Goal: Information Seeking & Learning: Learn about a topic

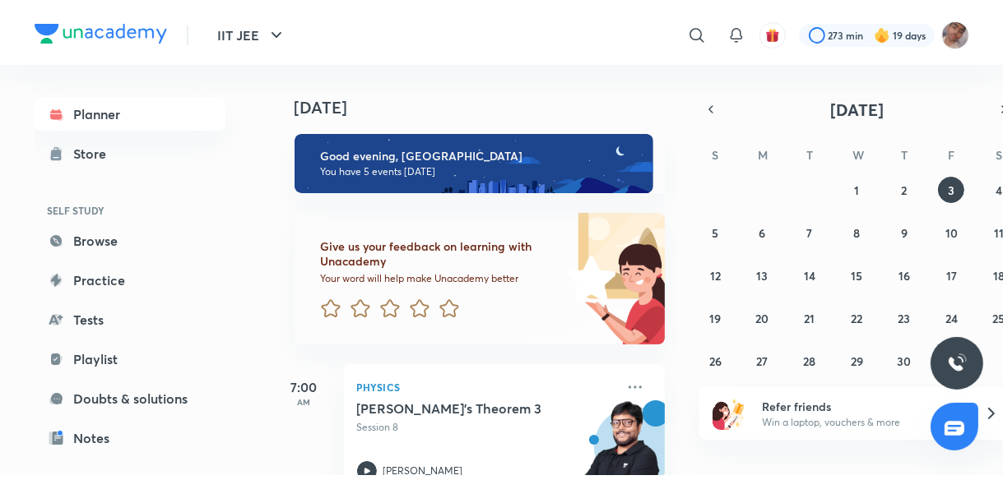
scroll to position [181, 0]
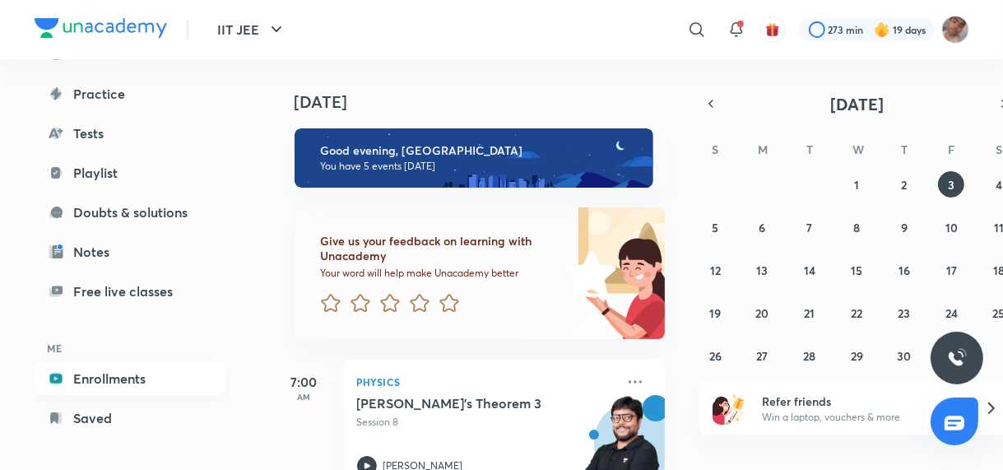
click at [143, 372] on link "Enrollments" at bounding box center [130, 378] width 191 height 33
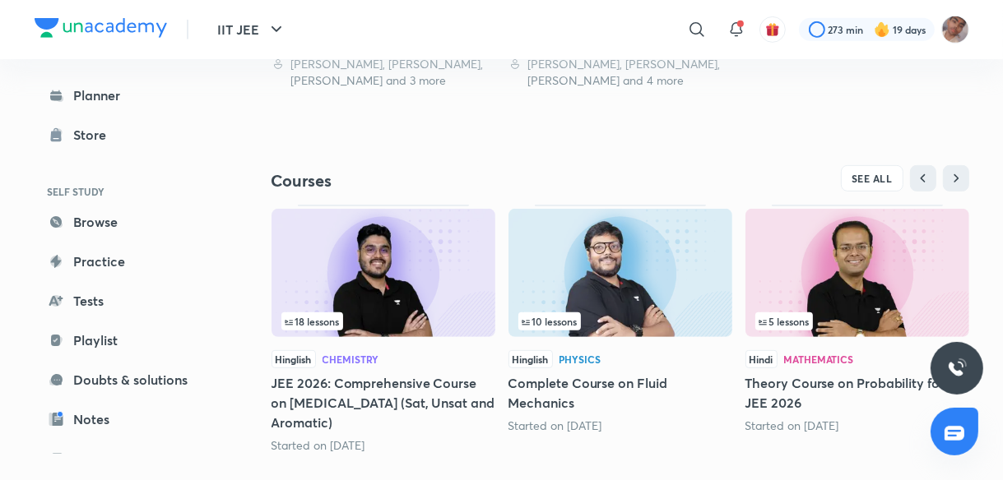
scroll to position [670, 0]
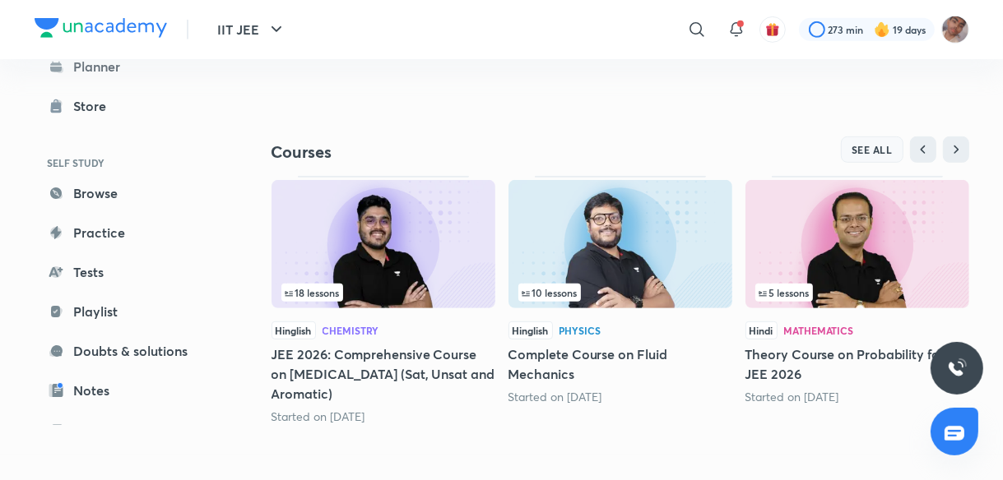
click at [877, 144] on span "SEE ALL" at bounding box center [871, 150] width 41 height 12
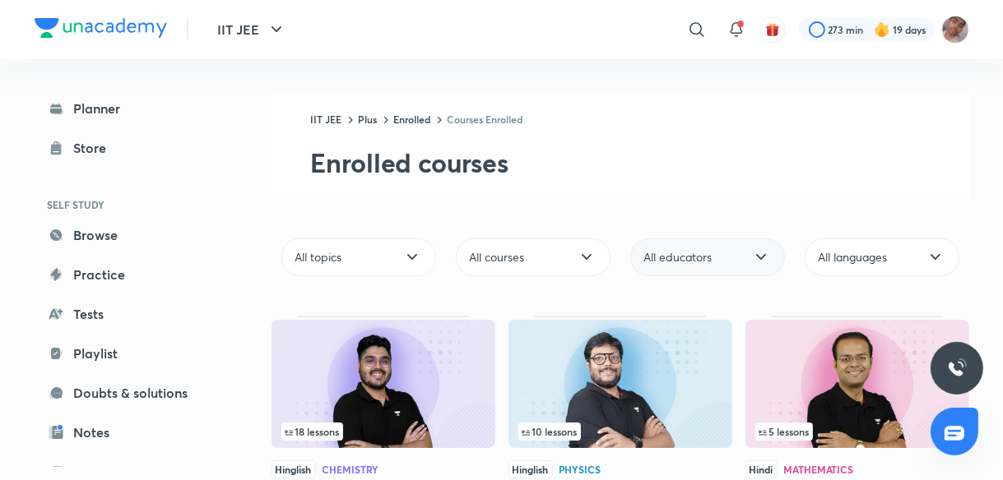
click at [697, 248] on div "All educators" at bounding box center [707, 258] width 155 height 38
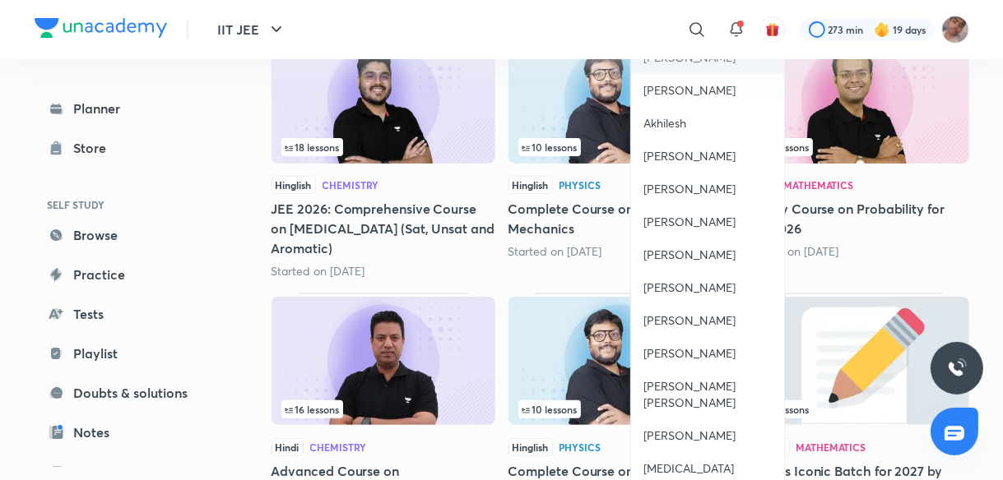
scroll to position [285, 0]
click at [701, 383] on span "Mohammad Kashif Alam" at bounding box center [707, 394] width 127 height 33
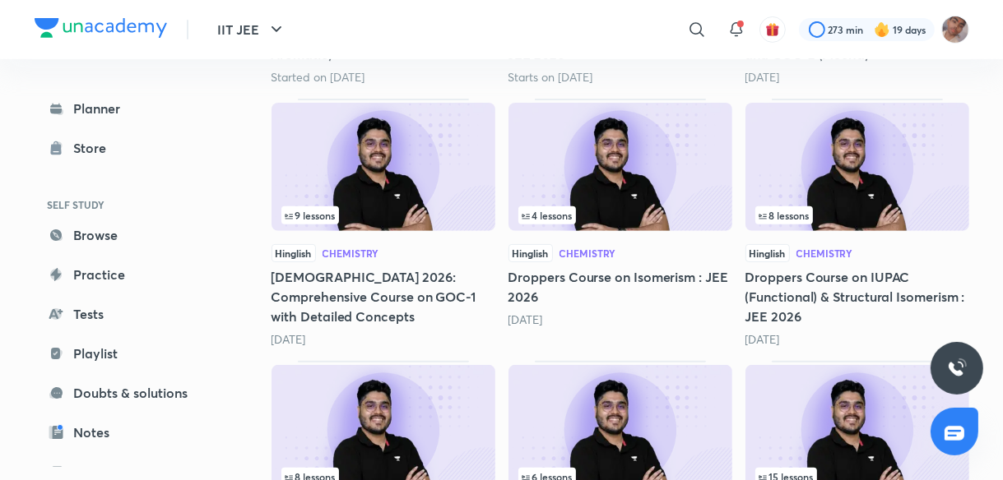
scroll to position [871, 0]
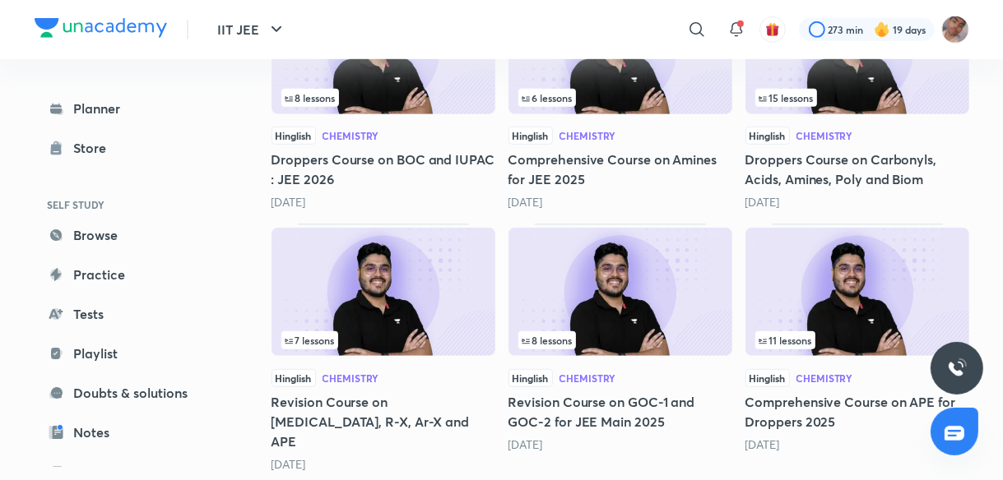
click at [421, 265] on img at bounding box center [383, 292] width 224 height 128
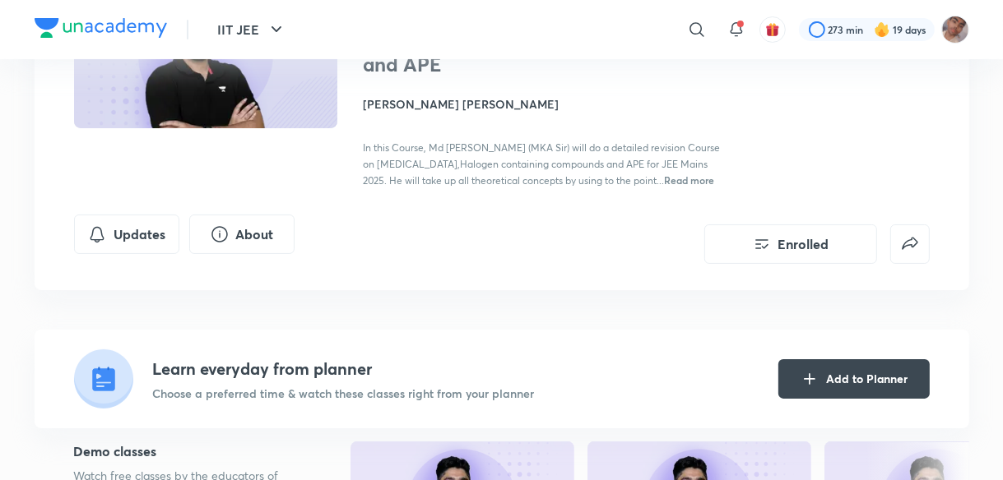
scroll to position [123, 0]
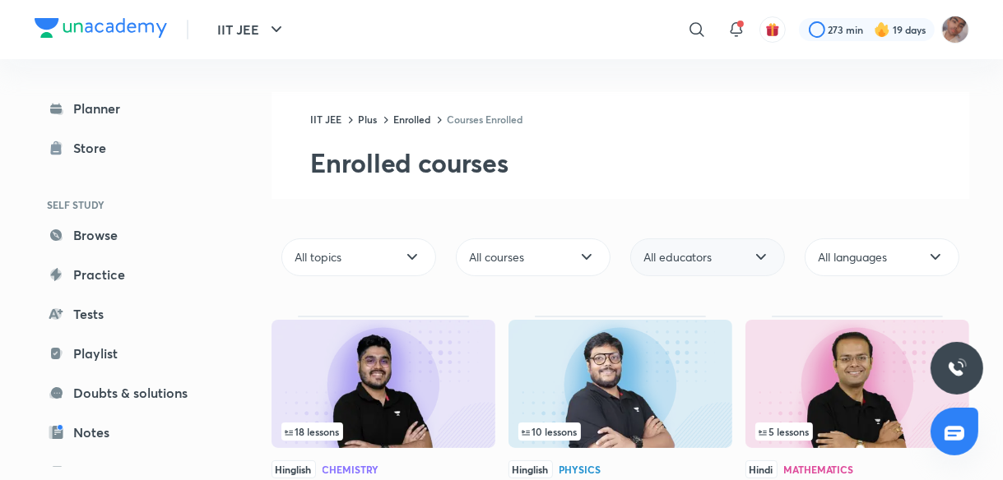
click at [668, 253] on span "All educators" at bounding box center [678, 257] width 68 height 16
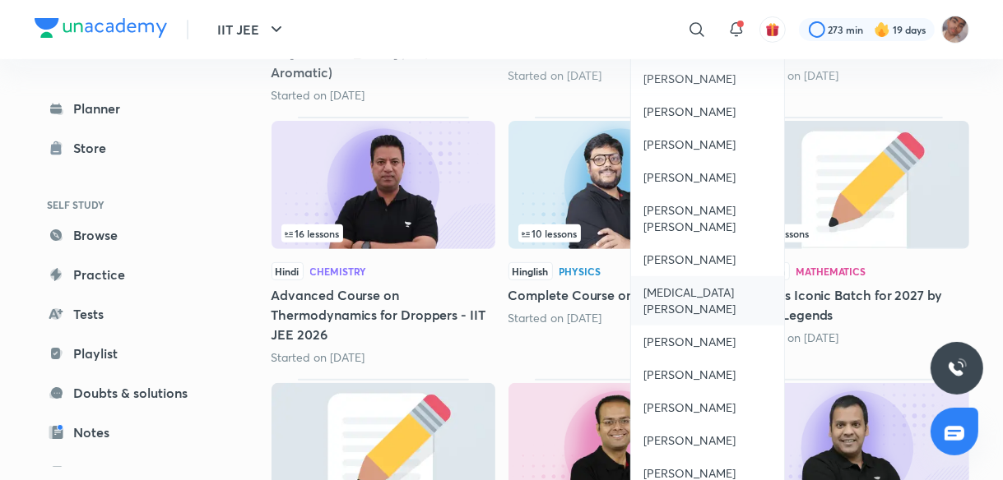
scroll to position [461, 0]
click at [738, 235] on div "Mohammad Kashif Alam" at bounding box center [707, 218] width 153 height 49
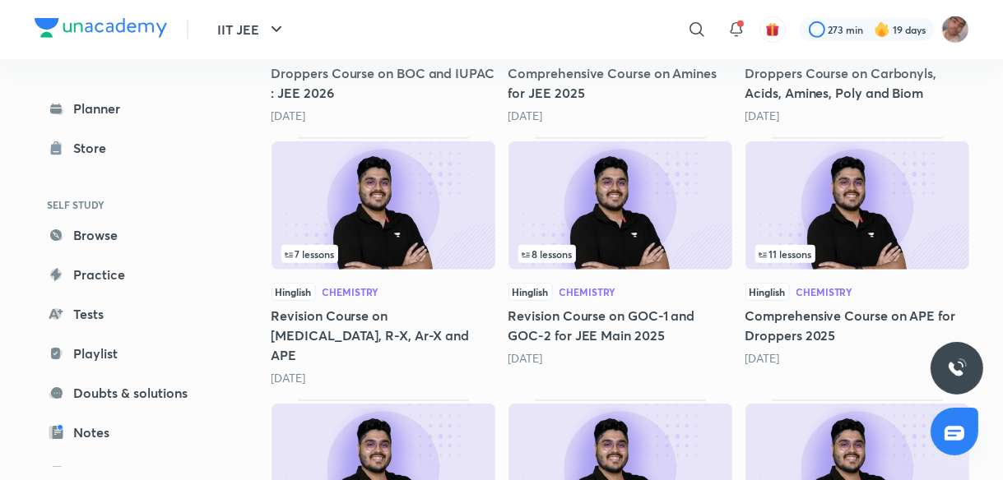
scroll to position [957, 0]
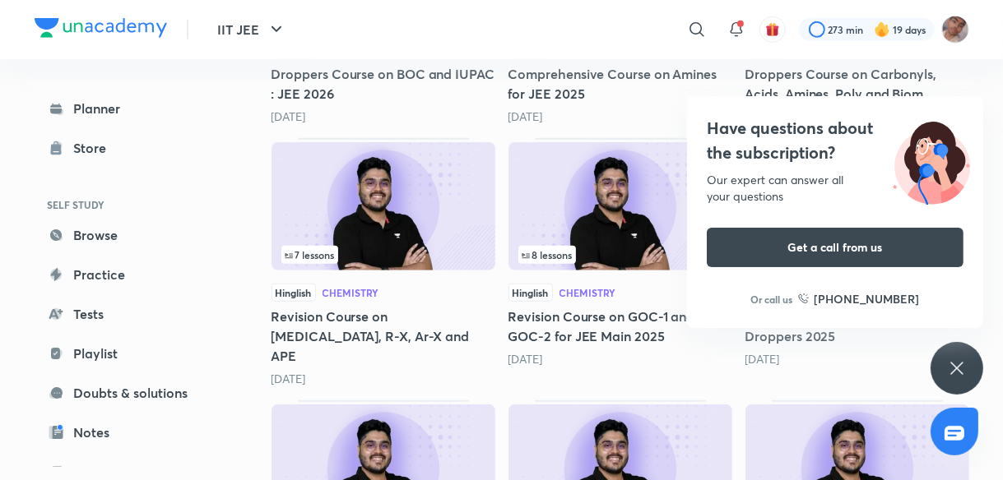
click at [650, 232] on img at bounding box center [620, 206] width 224 height 128
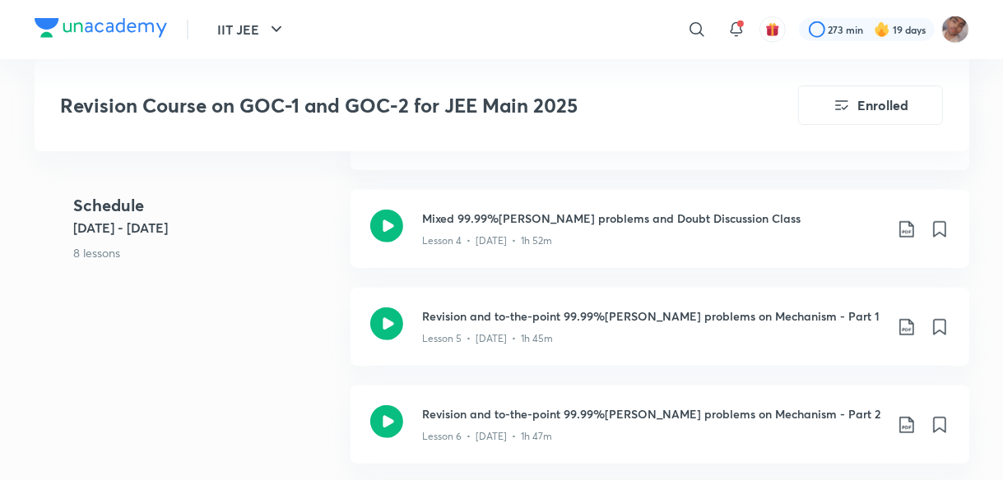
scroll to position [1260, 0]
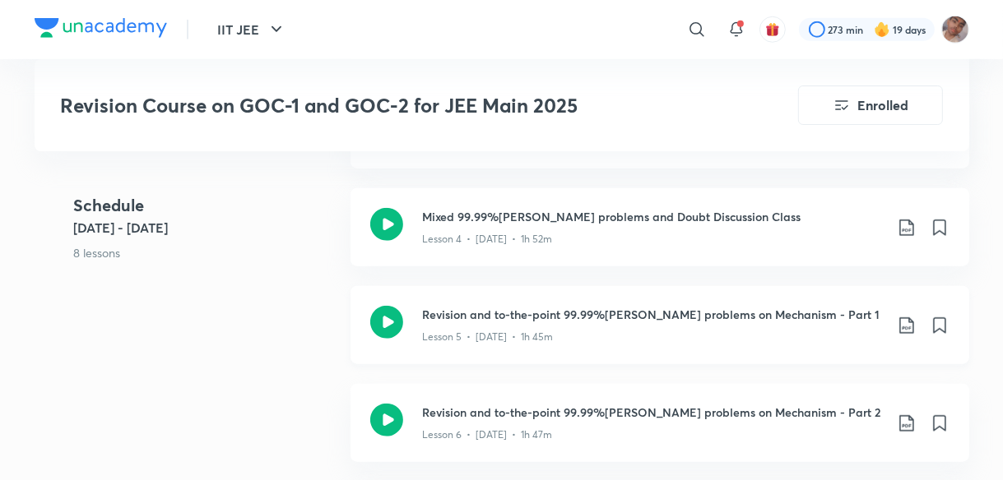
click at [580, 324] on div "Lesson 5 • Nov 27 • 1h 45m" at bounding box center [653, 333] width 461 height 21
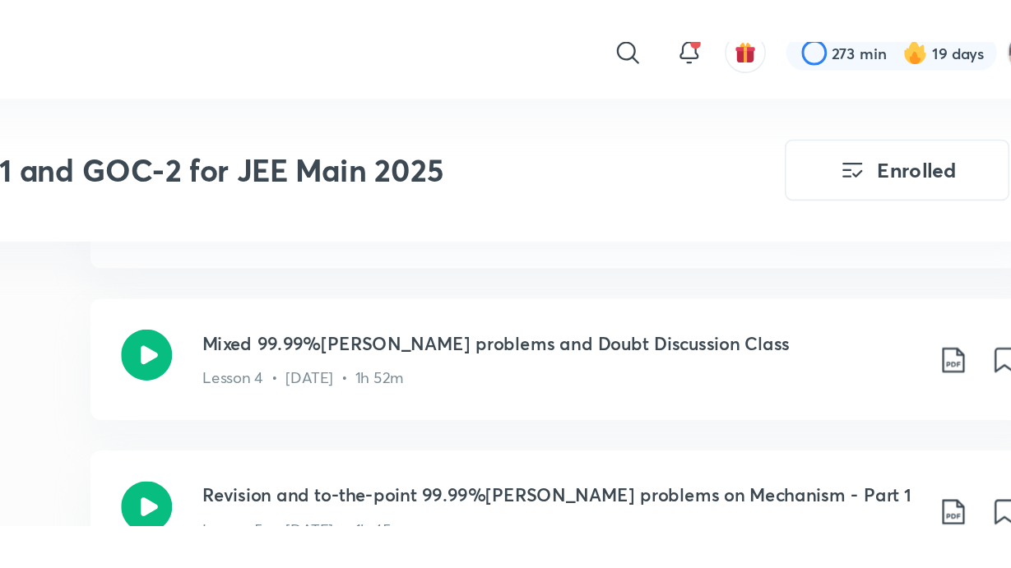
scroll to position [1260, 0]
